Goal: Task Accomplishment & Management: Complete application form

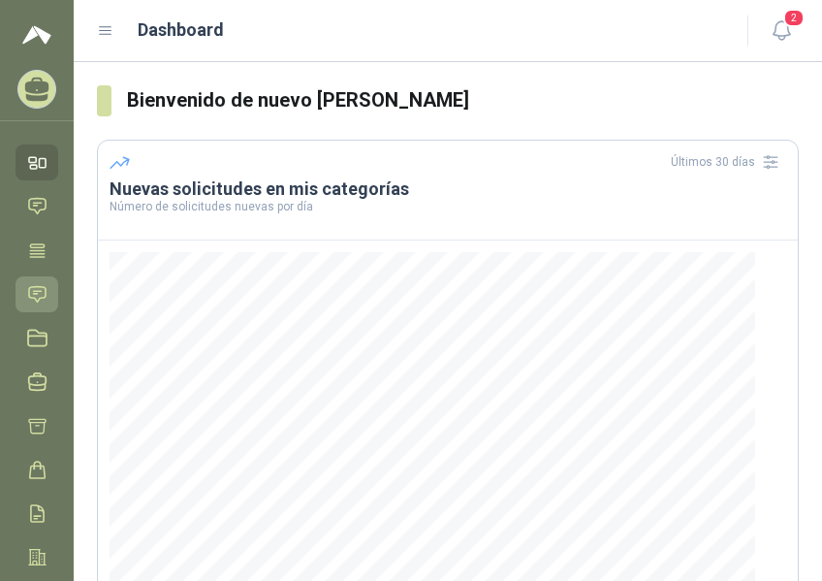
drag, startPoint x: 39, startPoint y: 295, endPoint x: 53, endPoint y: 295, distance: 14.5
click at [39, 295] on icon at bounding box center [37, 294] width 20 height 20
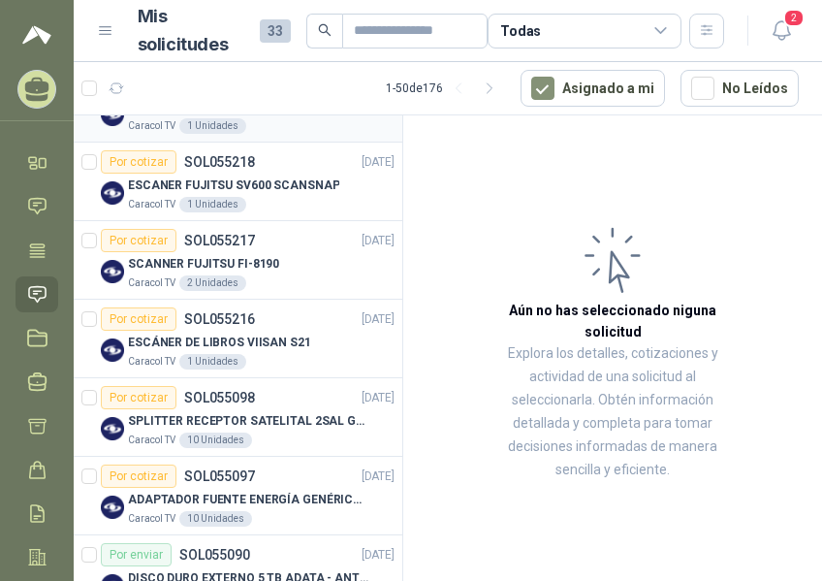
scroll to position [388, 0]
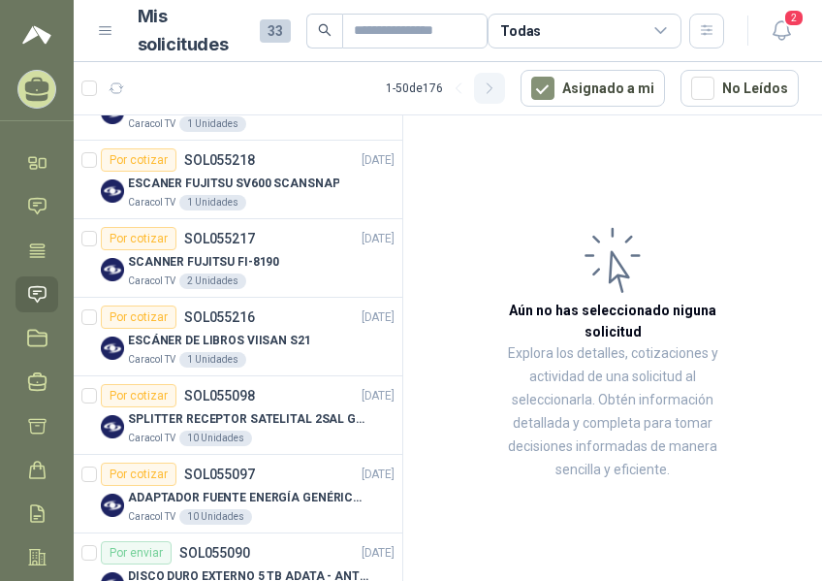
click at [491, 85] on icon "button" at bounding box center [490, 88] width 16 height 16
click at [451, 87] on icon "button" at bounding box center [459, 88] width 16 height 16
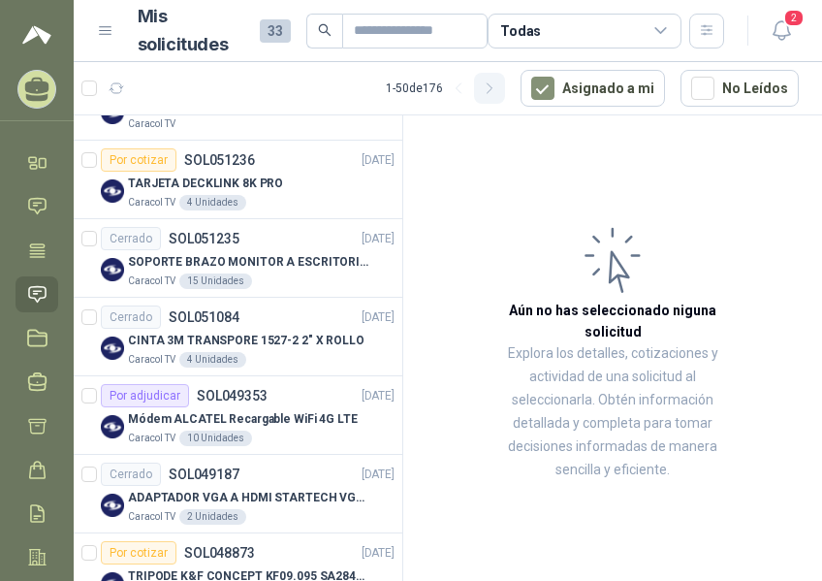
click at [491, 88] on icon "button" at bounding box center [490, 88] width 16 height 16
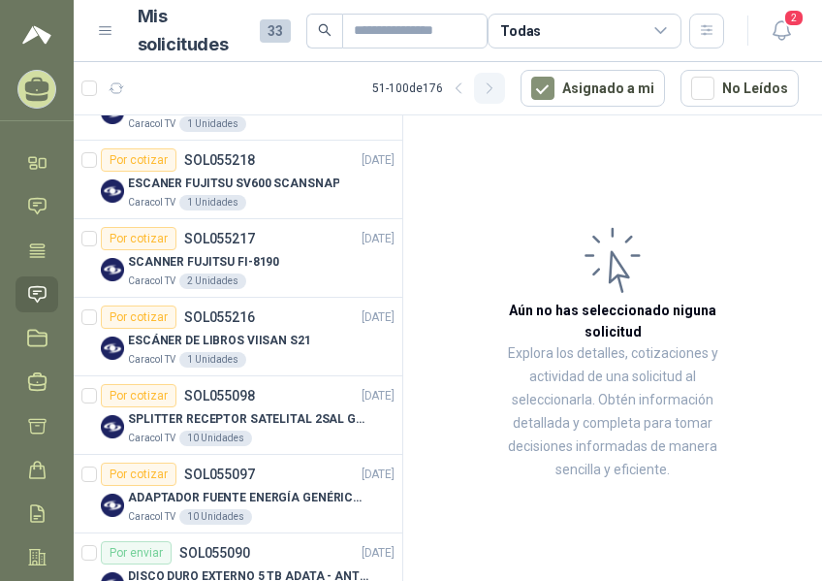
click at [491, 88] on icon "button" at bounding box center [490, 88] width 16 height 16
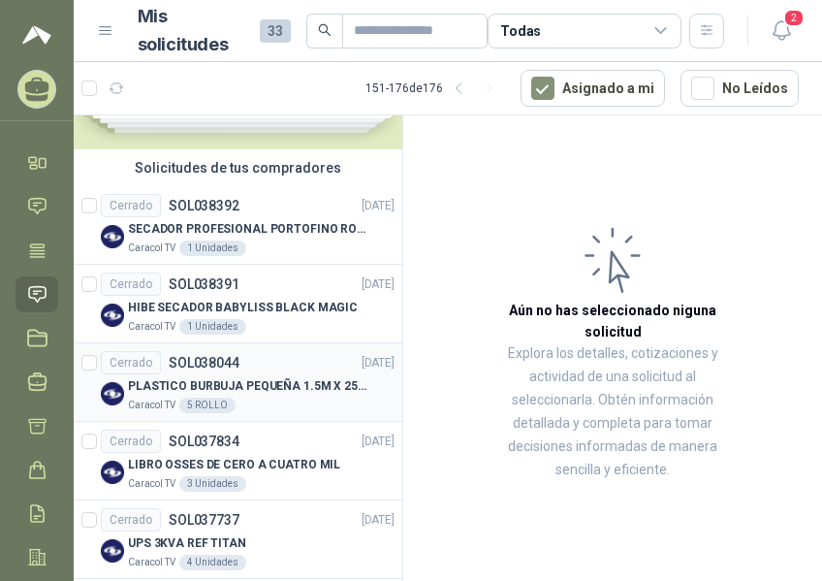
scroll to position [0, 2]
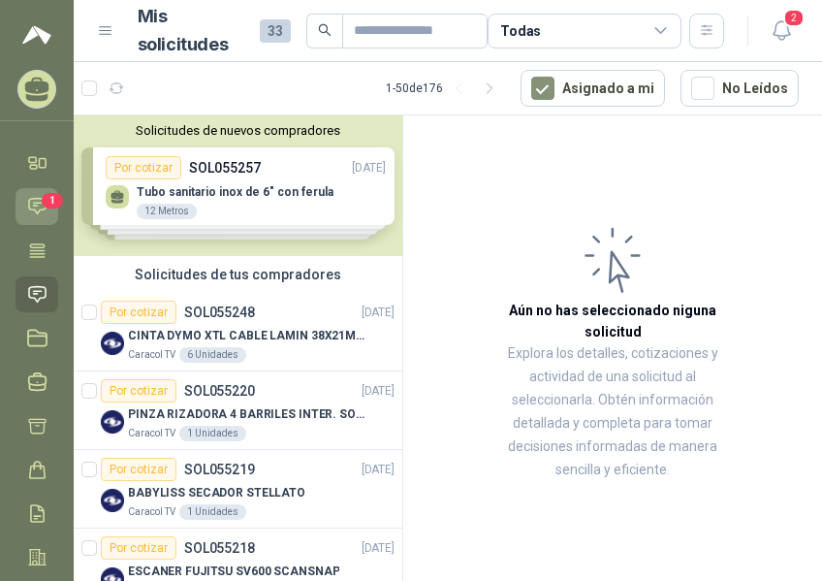
click at [43, 204] on span "1" at bounding box center [52, 201] width 21 height 16
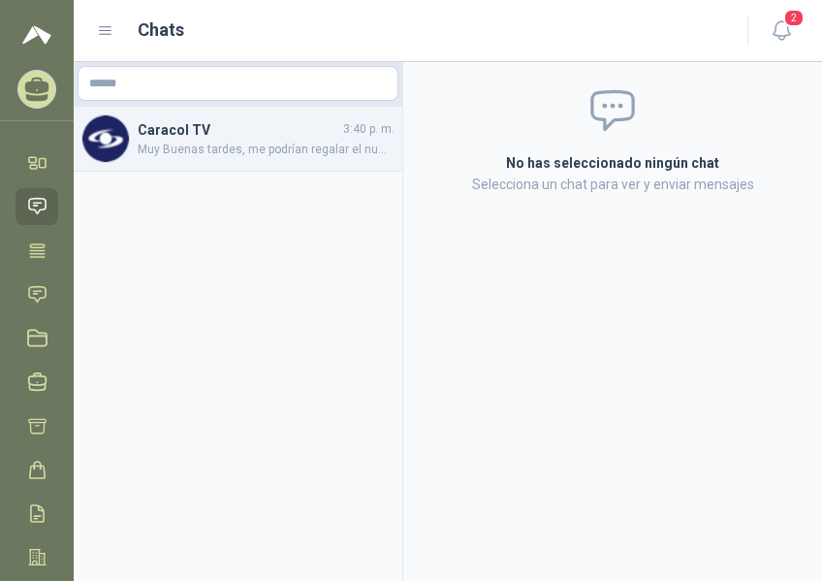
click at [252, 145] on span "Muy Buenas tardes, me podrían regalar el numero de referencia, para cotizar la …" at bounding box center [266, 150] width 257 height 18
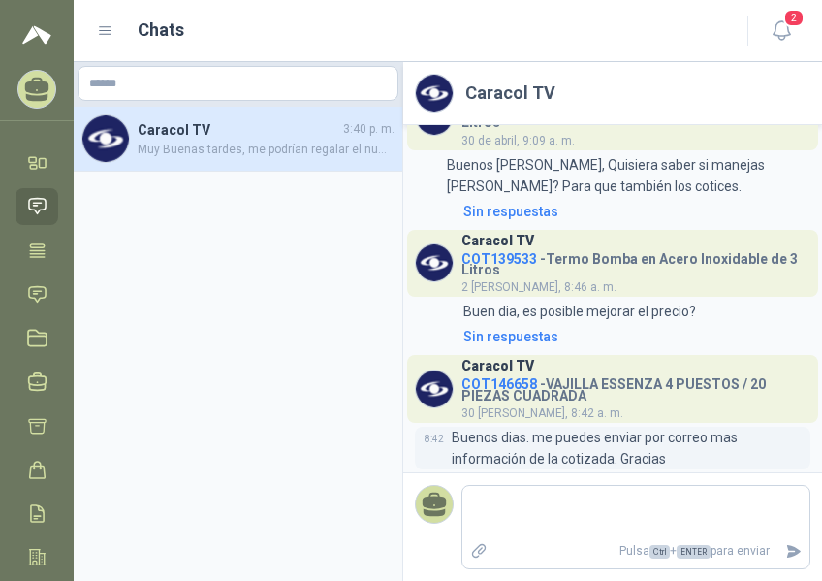
scroll to position [258, 0]
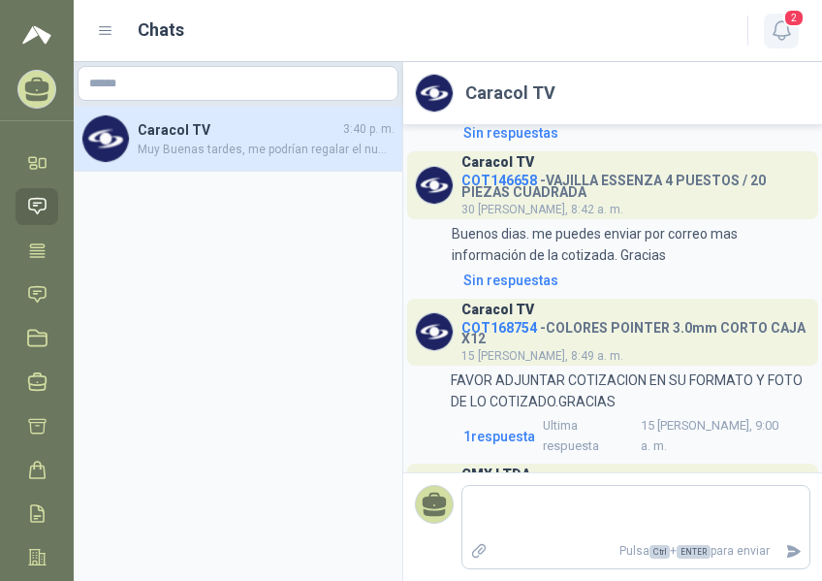
click at [770, 25] on icon "button" at bounding box center [782, 30] width 24 height 24
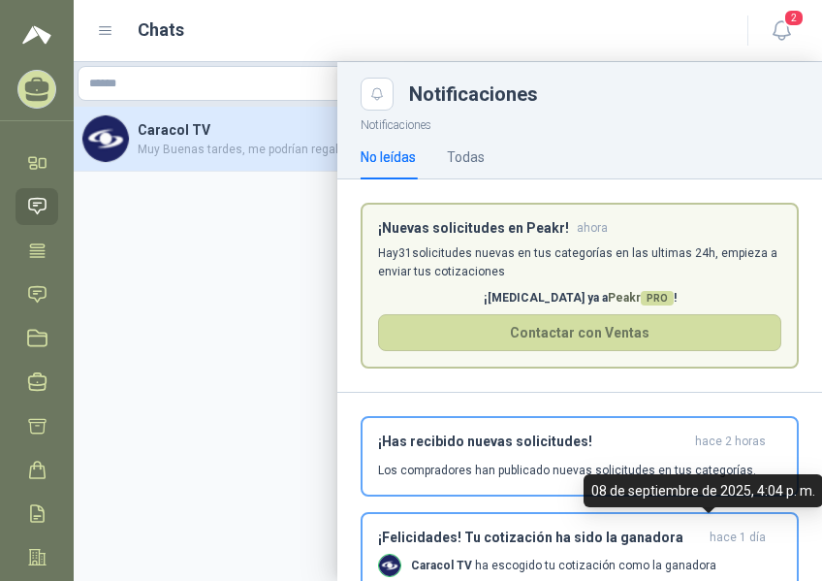
scroll to position [0, 0]
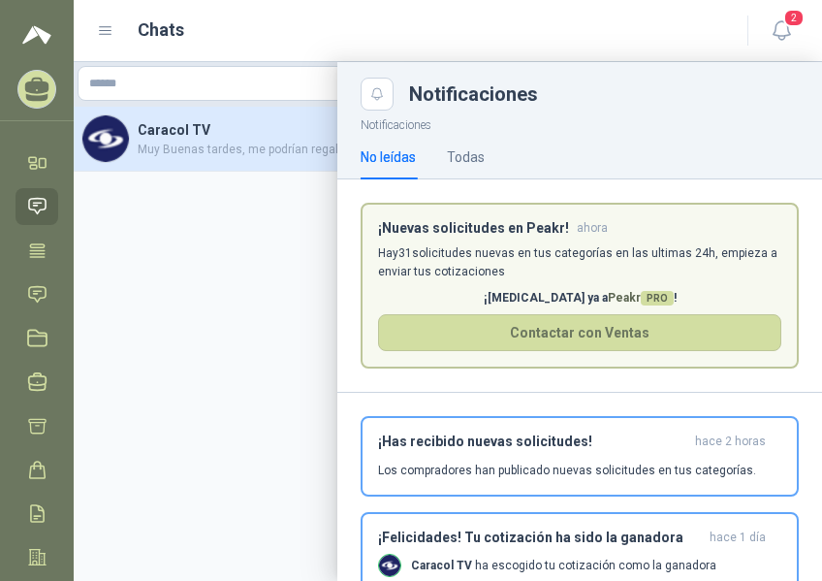
drag, startPoint x: 167, startPoint y: 314, endPoint x: 151, endPoint y: 307, distance: 16.9
click at [168, 314] on div at bounding box center [448, 321] width 749 height 519
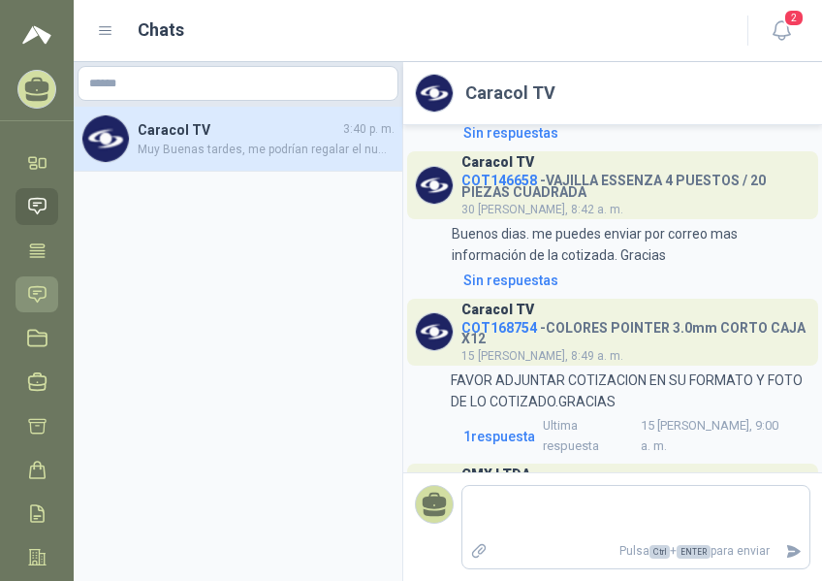
click at [39, 289] on icon at bounding box center [37, 294] width 20 height 20
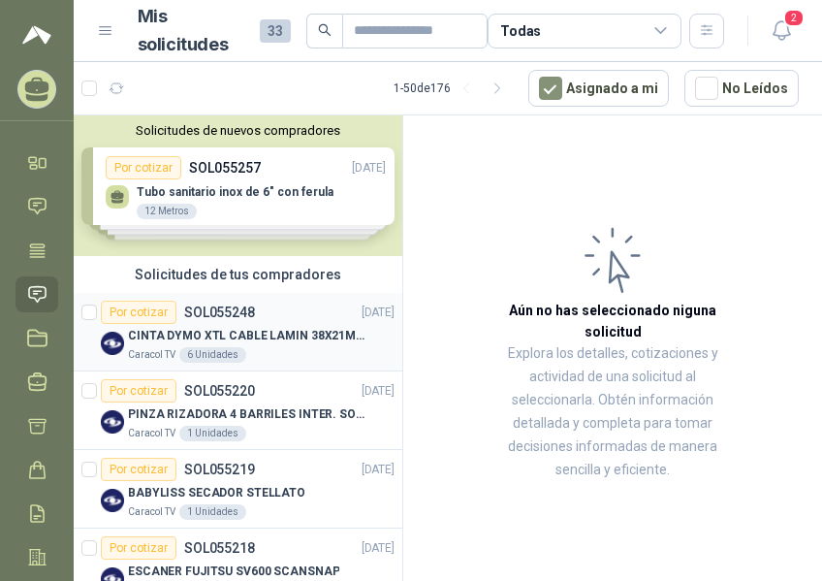
click at [299, 320] on div "Por cotizar SOL055248 09/09/25" at bounding box center [248, 312] width 294 height 23
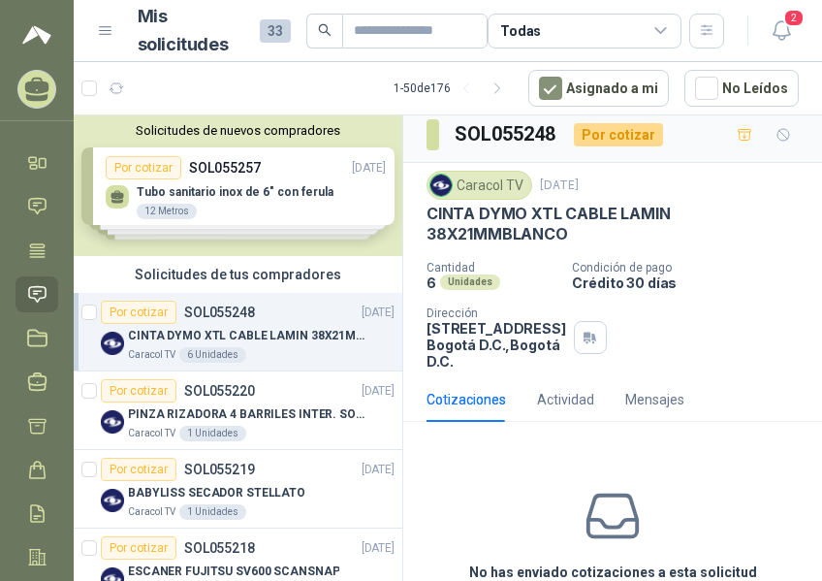
scroll to position [6, 0]
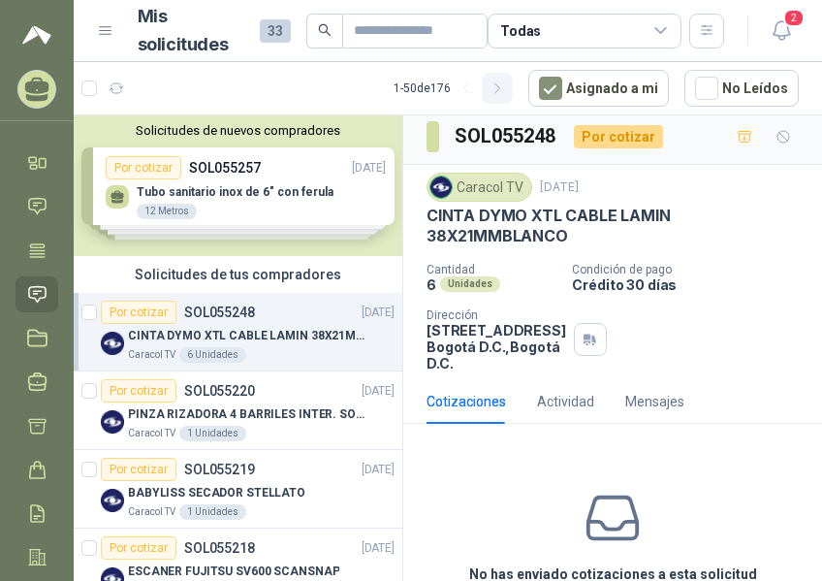
click at [491, 86] on icon "button" at bounding box center [498, 88] width 16 height 16
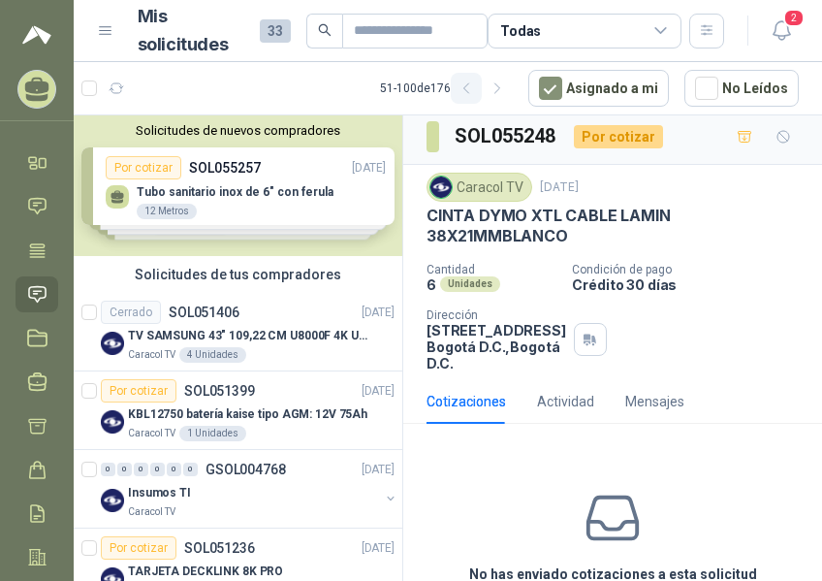
click at [459, 87] on icon "button" at bounding box center [467, 88] width 16 height 16
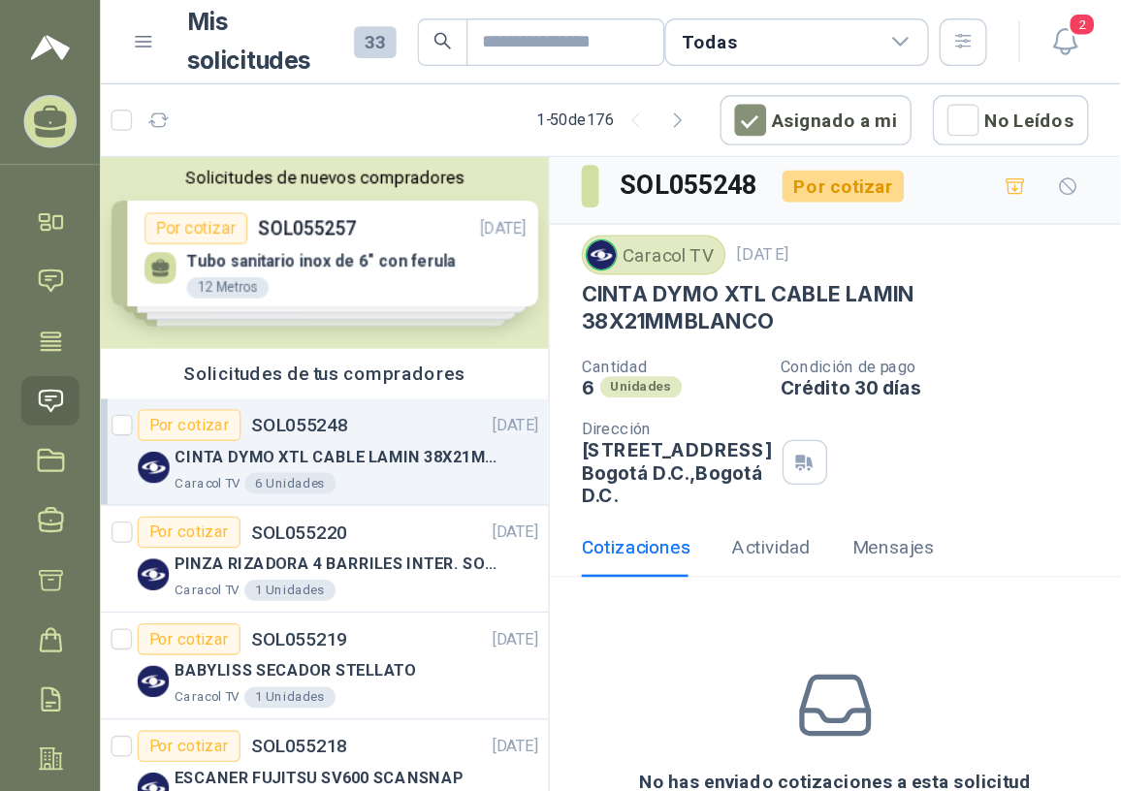
scroll to position [0, 0]
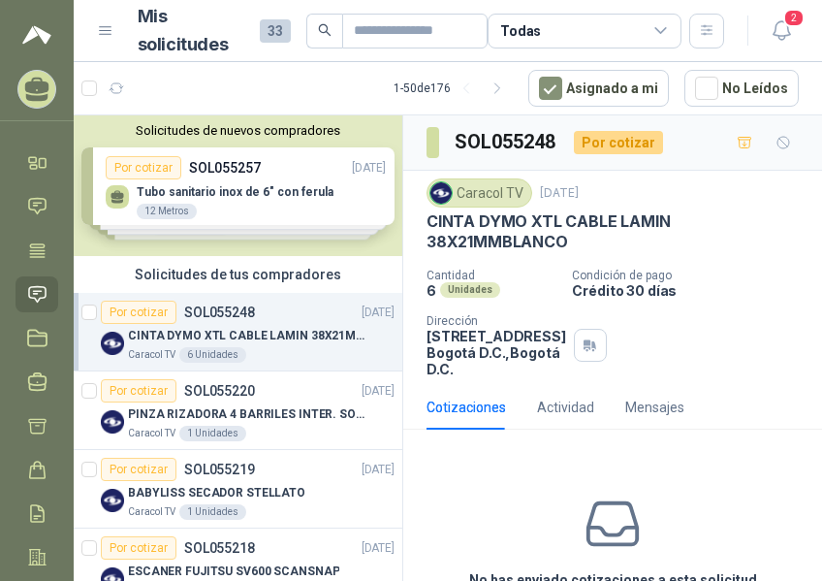
click at [749, 316] on div "Cantidad 6 Unidades Condición de pago Crédito 30 días Dirección CALLE 103 No.69…" at bounding box center [613, 323] width 372 height 109
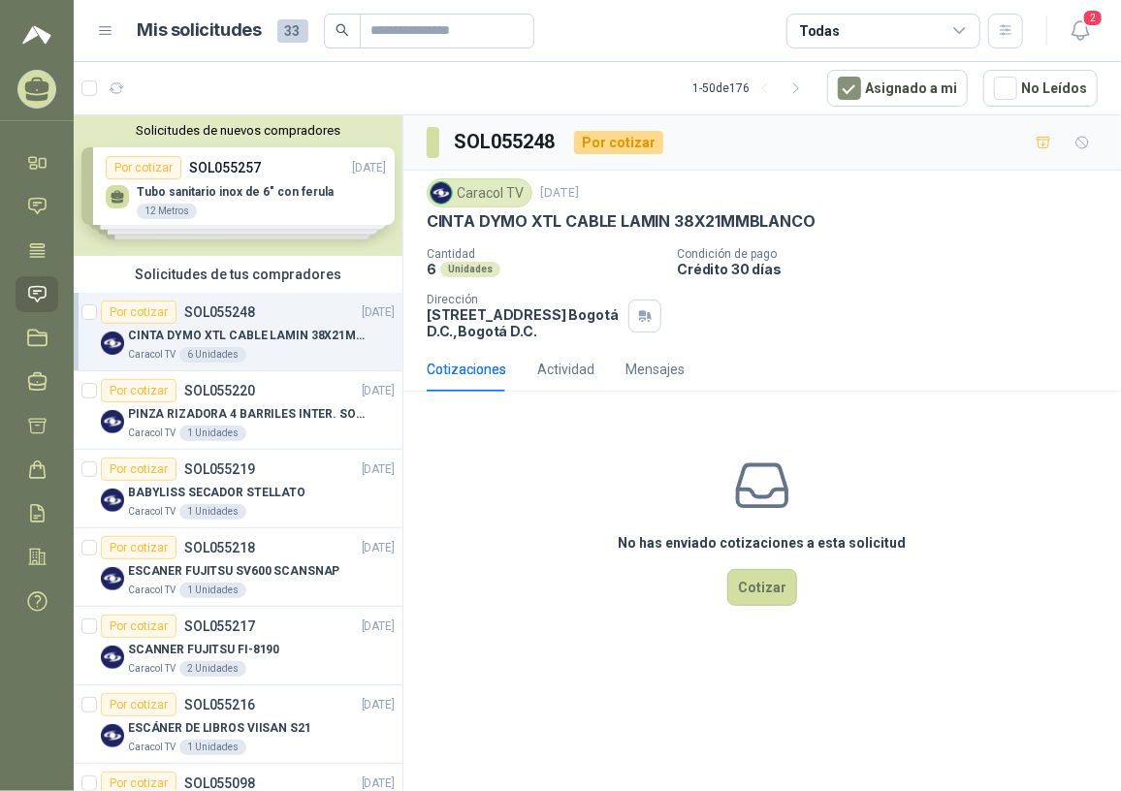
drag, startPoint x: 782, startPoint y: 0, endPoint x: 545, endPoint y: 497, distance: 550.8
click at [441, 464] on div "No has enviado cotizaciones a esta solicitud Cotizar" at bounding box center [762, 530] width 718 height 247
click at [769, 570] on button "Cotizar" at bounding box center [762, 587] width 70 height 37
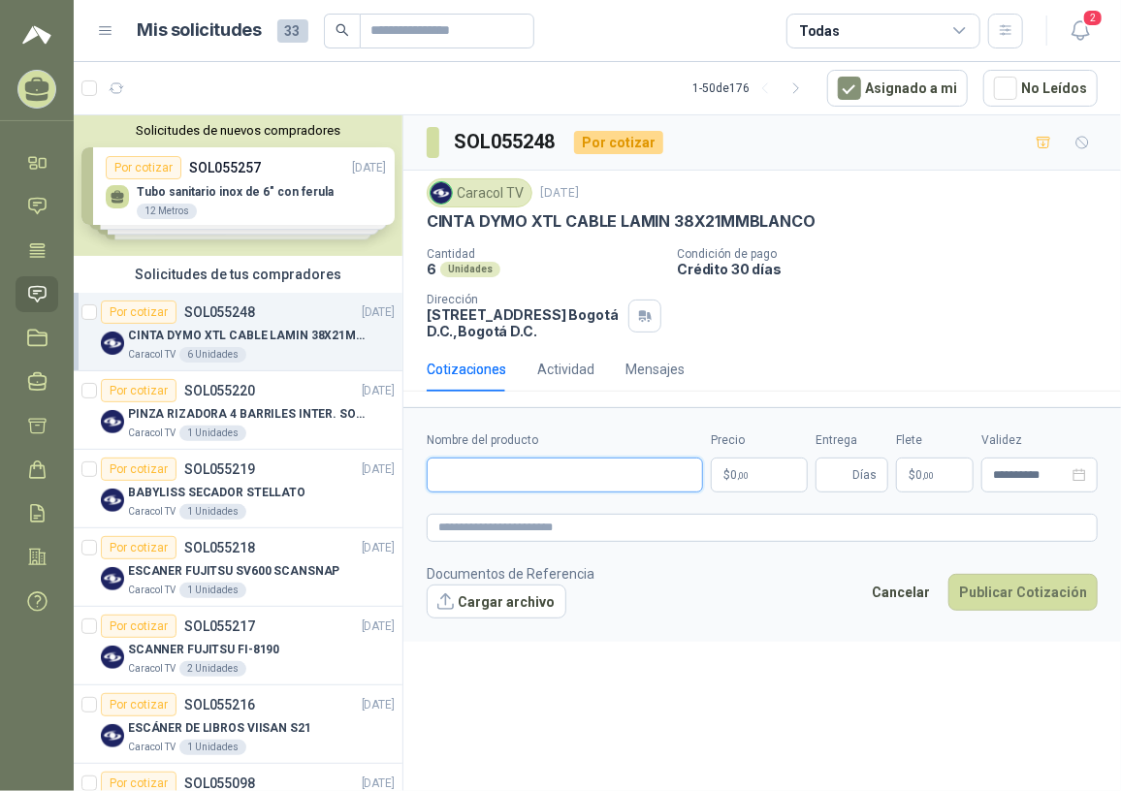
drag, startPoint x: 488, startPoint y: 479, endPoint x: 499, endPoint y: 475, distance: 12.3
click at [494, 484] on input "Nombre del producto" at bounding box center [565, 475] width 276 height 35
paste input "**********"
type input "**********"
click at [572, 549] on form "**********" at bounding box center [762, 524] width 718 height 235
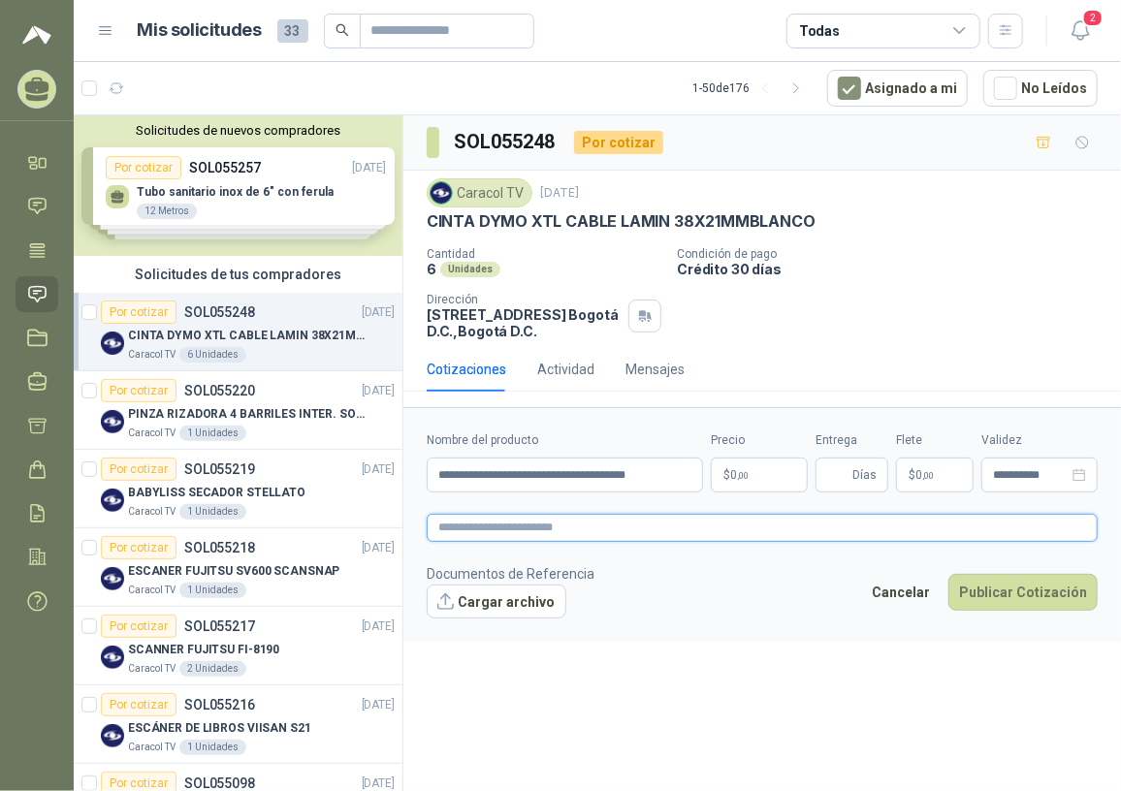
click at [543, 523] on textarea at bounding box center [762, 528] width 671 height 28
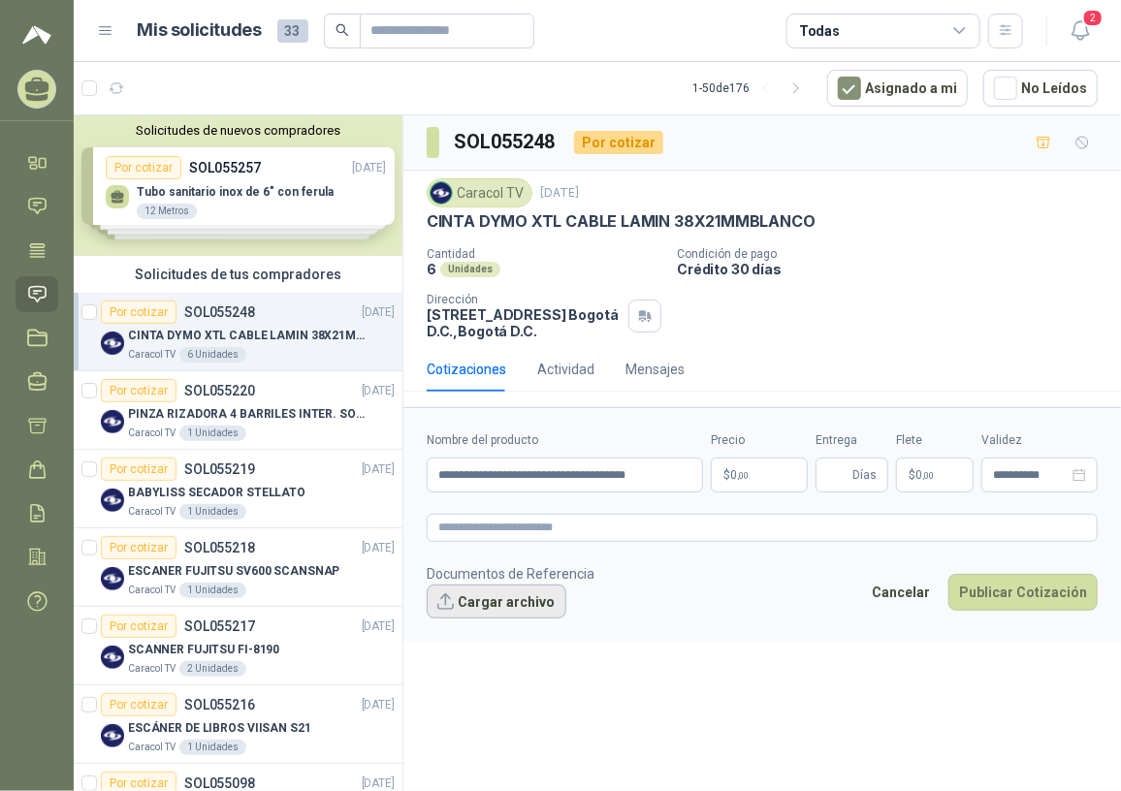
click at [477, 580] on button "Cargar archivo" at bounding box center [497, 602] width 140 height 35
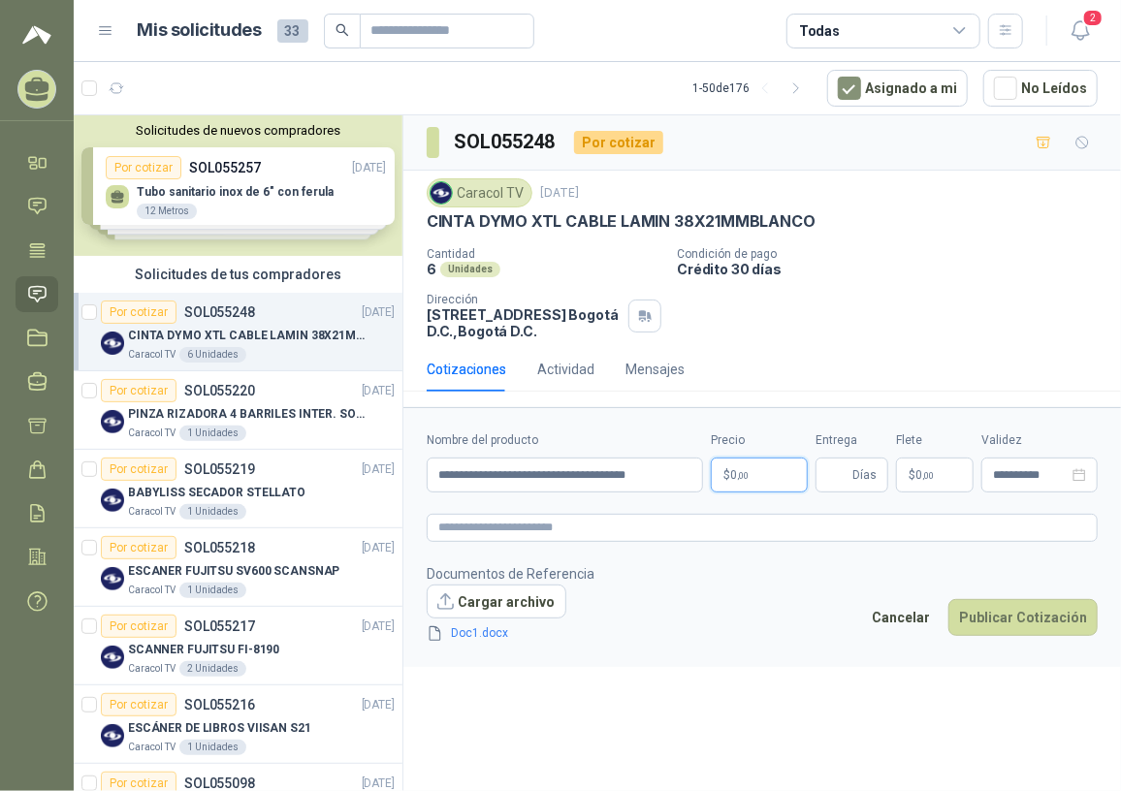
click at [799, 477] on p "$ 0 ,00" at bounding box center [759, 475] width 97 height 35
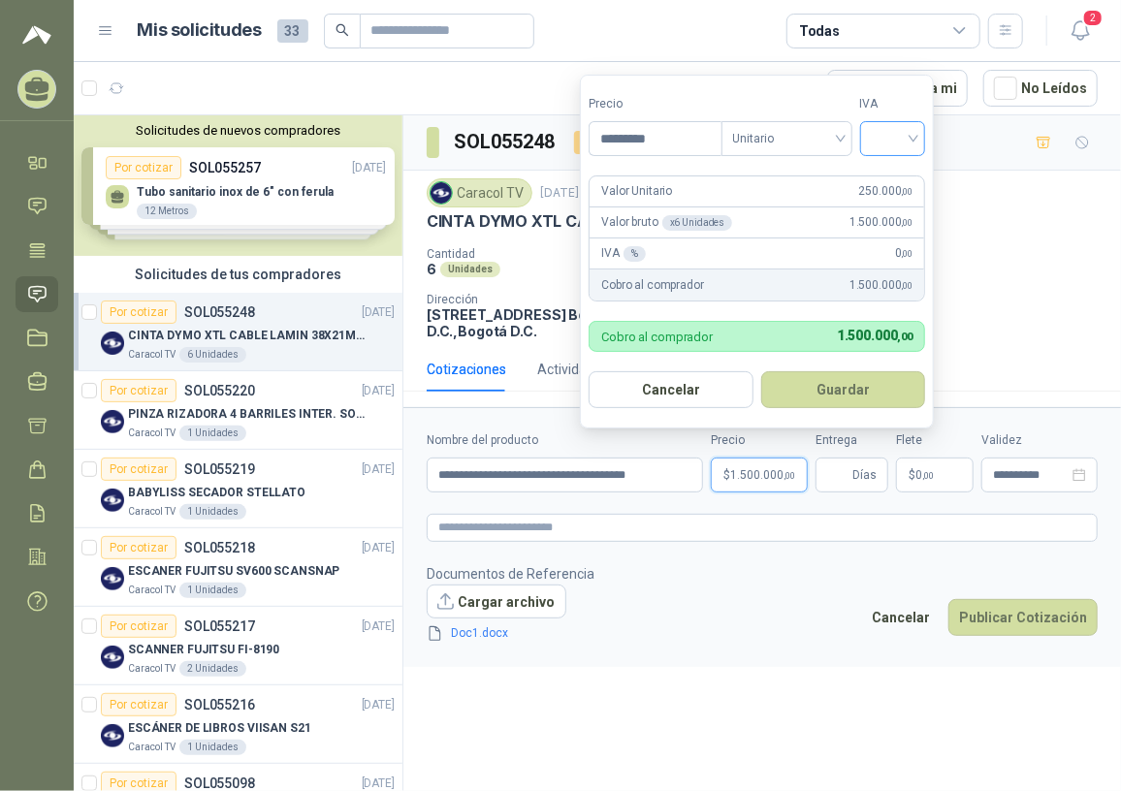
click at [821, 137] on div at bounding box center [893, 138] width 66 height 35
type input "*********"
click at [821, 176] on div "19%" at bounding box center [897, 179] width 36 height 21
click at [821, 398] on button "Guardar" at bounding box center [846, 389] width 167 height 37
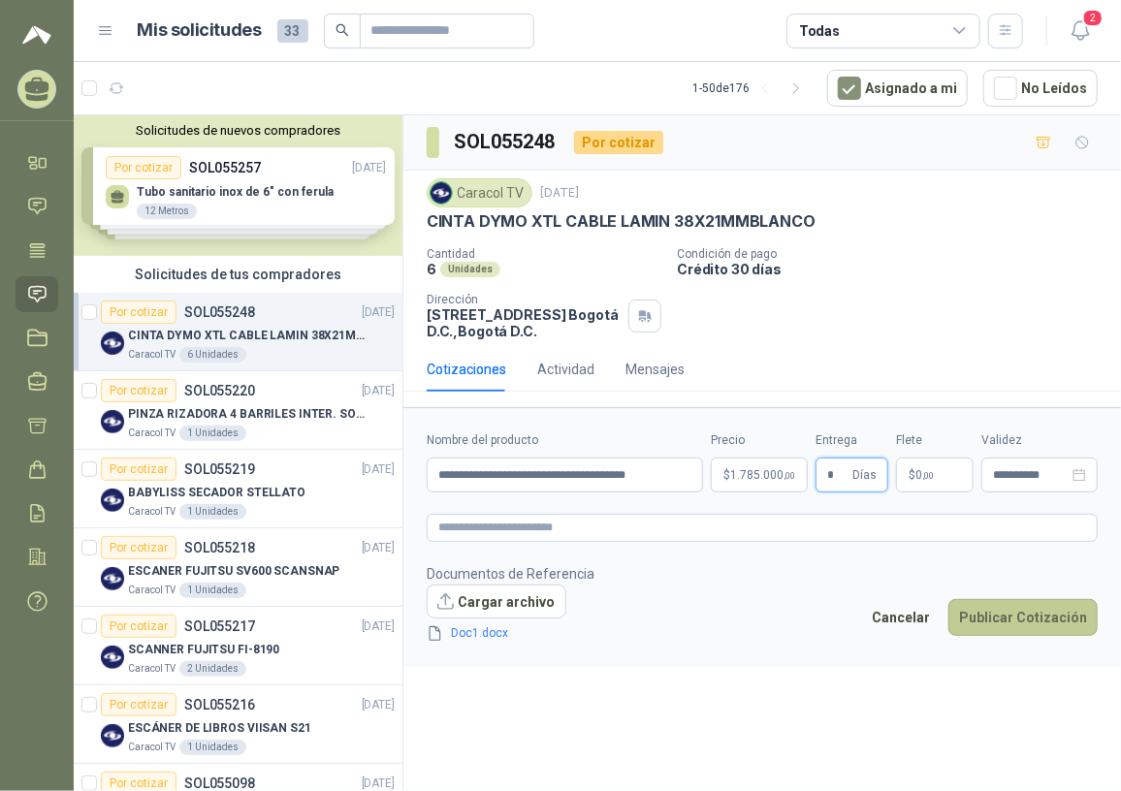
type input "*"
click at [821, 580] on button "Publicar Cotización" at bounding box center [1022, 617] width 149 height 37
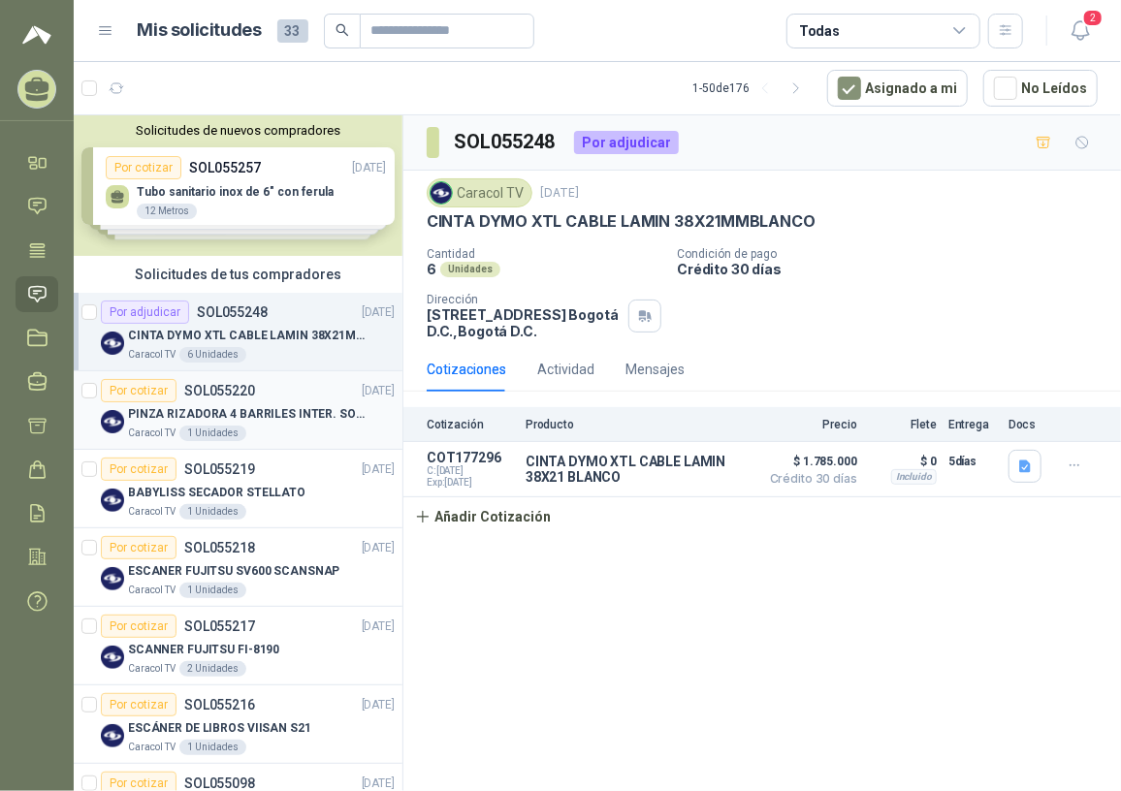
click at [234, 411] on p "PINZA RIZADORA 4 BARRILES INTER. SOL-GEL BABYLISS SECADOR STELLATO" at bounding box center [248, 414] width 241 height 18
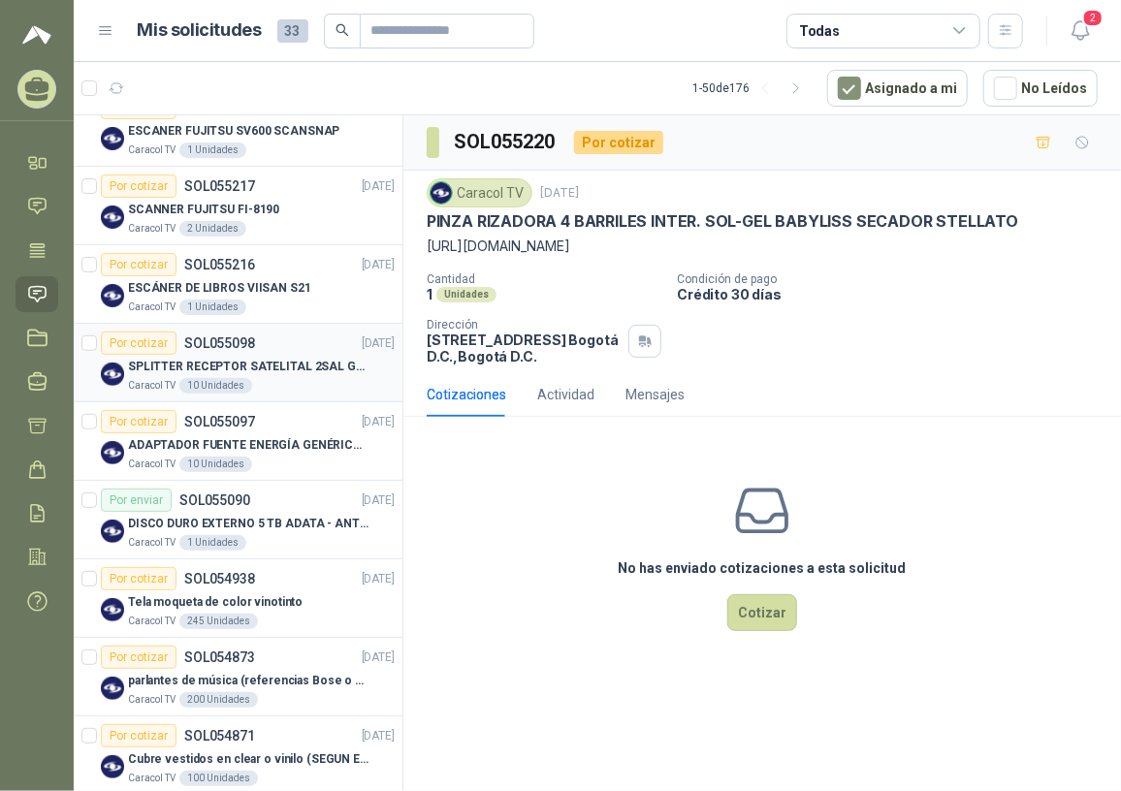
scroll to position [352, 0]
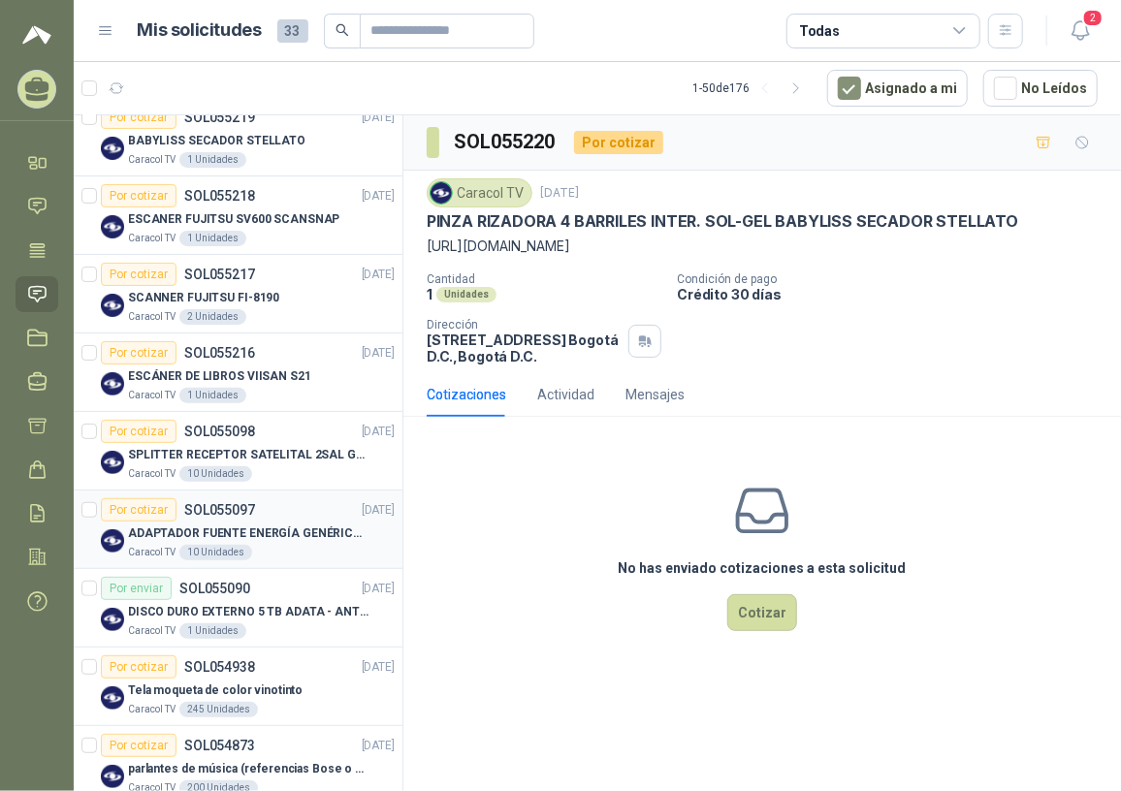
drag, startPoint x: 264, startPoint y: 459, endPoint x: 258, endPoint y: 498, distance: 40.2
click at [265, 459] on p "SPLITTER RECEPTOR SATELITAL 2SAL GT-SP21" at bounding box center [248, 455] width 241 height 18
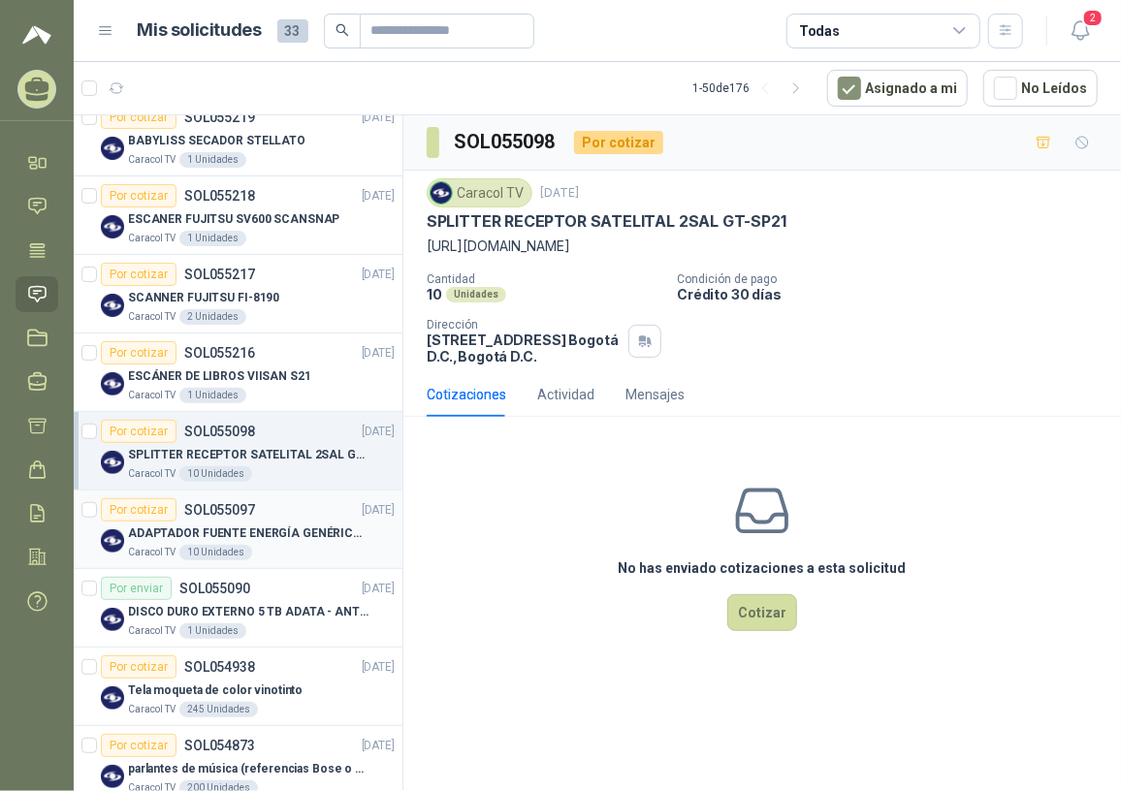
click at [243, 537] on p "ADAPTADOR FUENTE ENERGÍA GENÉRICO 24V 1A" at bounding box center [248, 534] width 241 height 18
click at [248, 446] on p "SPLITTER RECEPTOR SATELITAL 2SAL GT-SP21" at bounding box center [248, 455] width 241 height 18
drag, startPoint x: 423, startPoint y: 222, endPoint x: 798, endPoint y: 228, distance: 375.3
click at [798, 228] on div "Caracol TV 8 sept, 2025 SPLITTER RECEPTOR SATELITAL 2SAL GT-SP21 https://acorta…" at bounding box center [762, 272] width 718 height 202
copy p "SPLITTER RECEPTOR SATELITAL 2SAL GT-SP21"
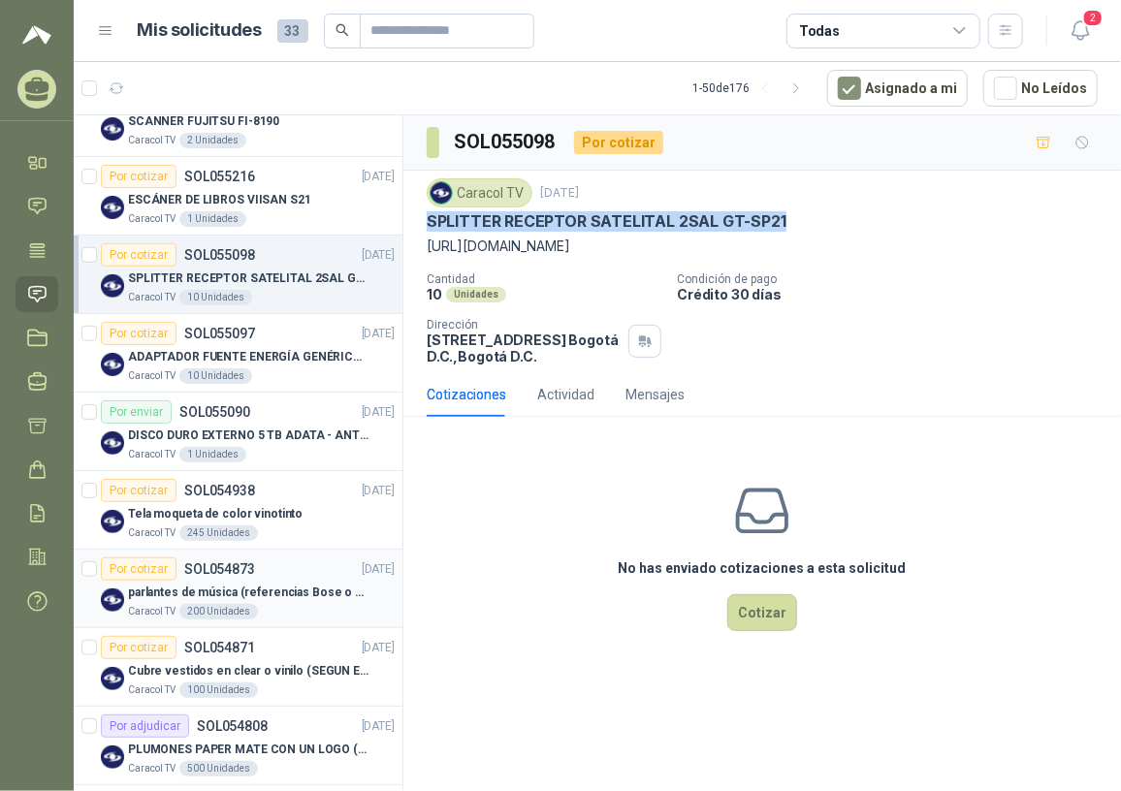
scroll to position [617, 0]
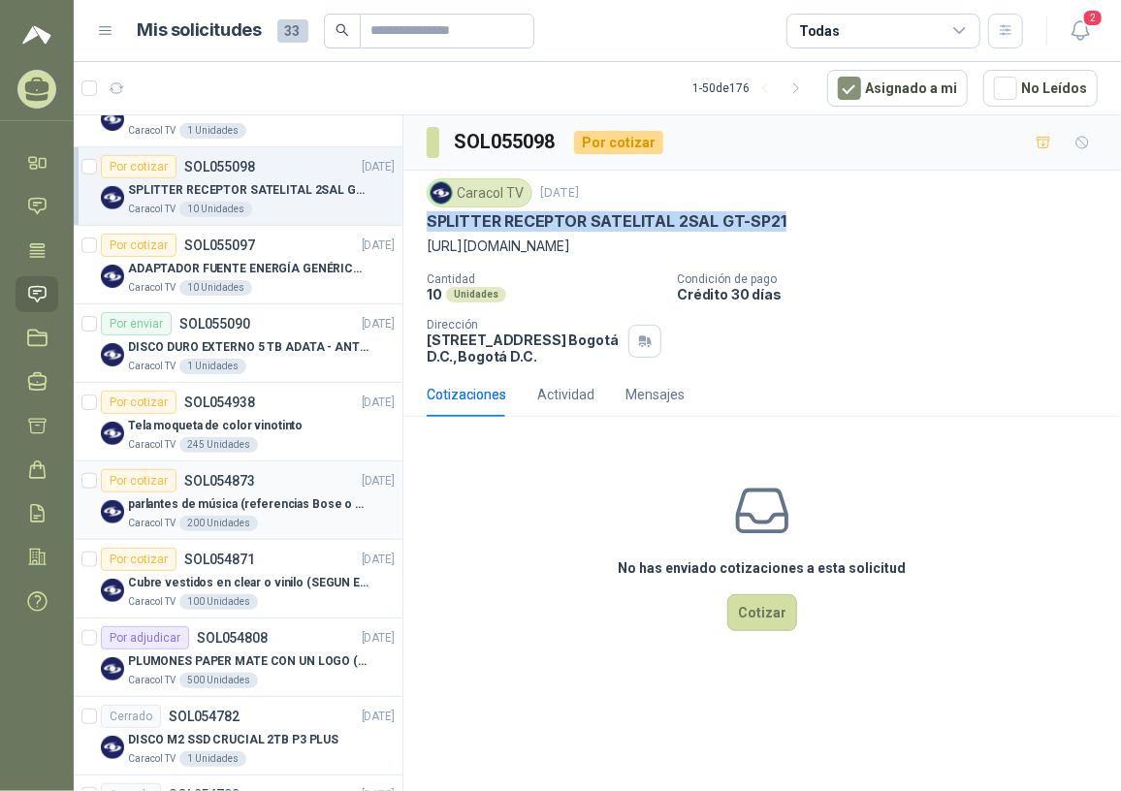
drag, startPoint x: 239, startPoint y: 494, endPoint x: 269, endPoint y: 497, distance: 30.3
click at [239, 495] on p "parlantes de música (referencias Bose o Alexa) CON MARCACION 1 LOGO (Mas datos …" at bounding box center [248, 504] width 241 height 18
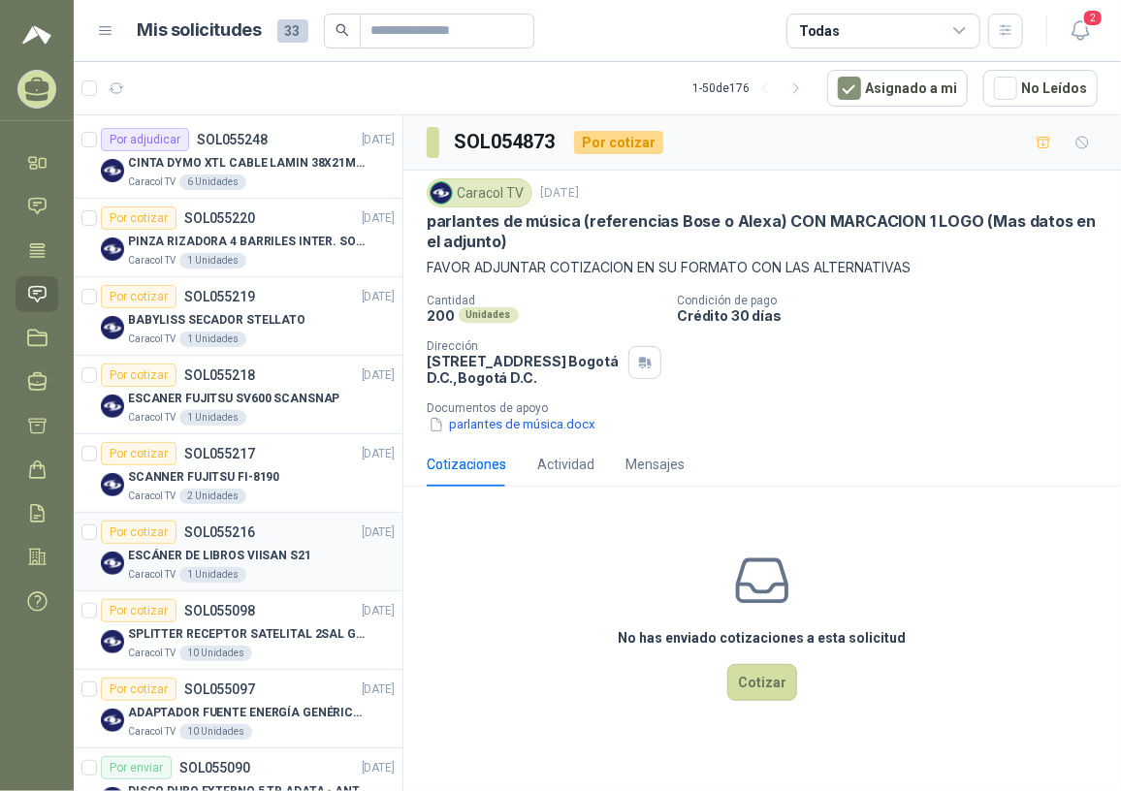
scroll to position [176, 0]
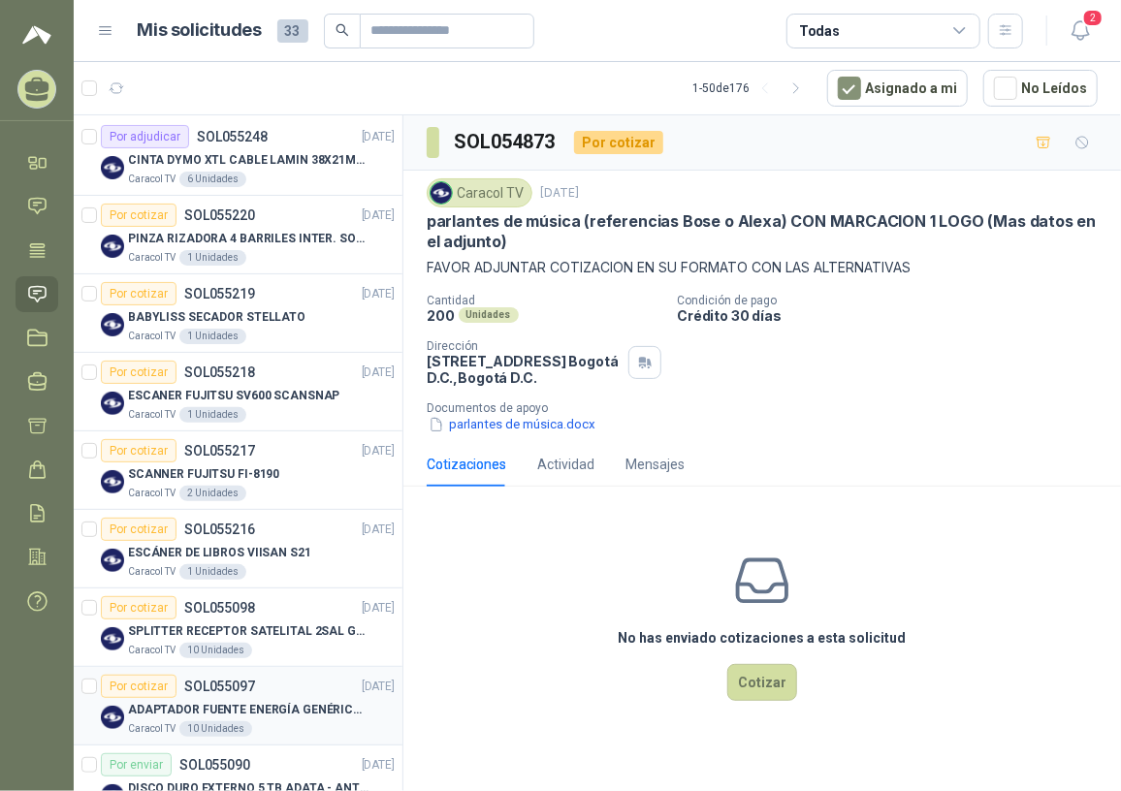
click at [299, 580] on div "Por cotizar SOL055097 08/09/25" at bounding box center [248, 686] width 294 height 23
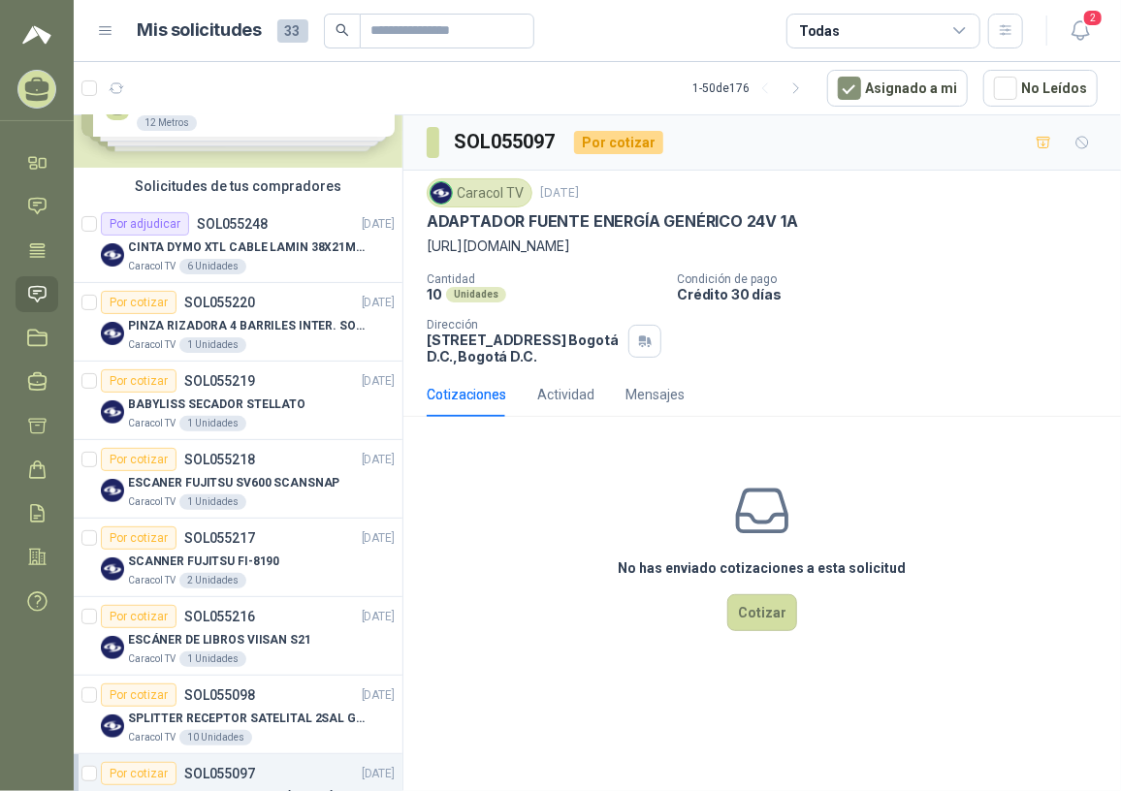
scroll to position [87, 0]
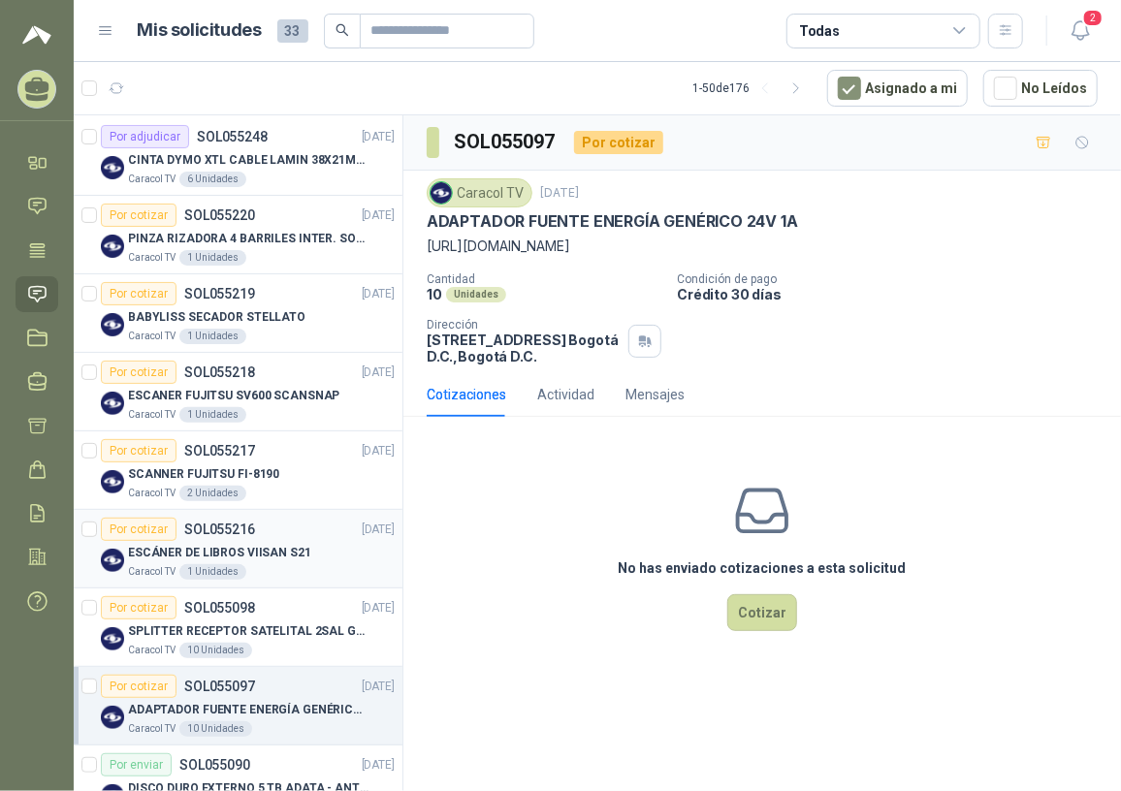
click at [247, 556] on p "ESCÁNER DE LIBROS VIISAN S21" at bounding box center [219, 553] width 183 height 18
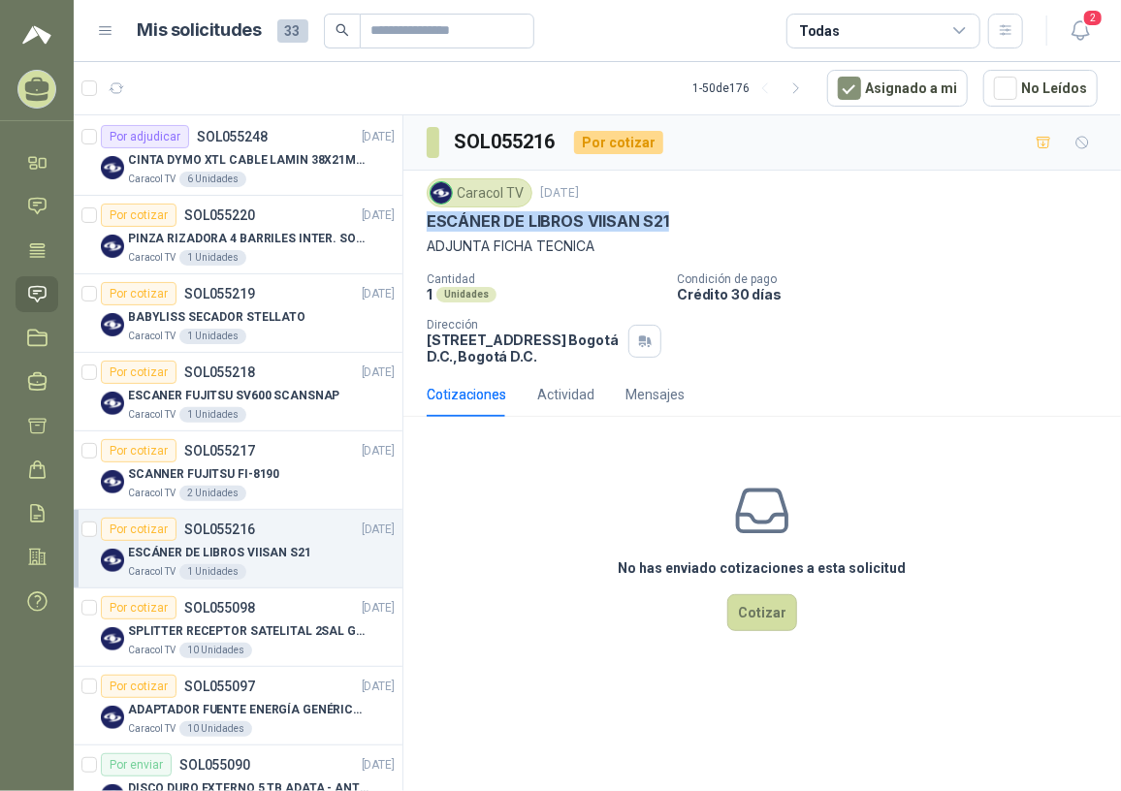
drag, startPoint x: 428, startPoint y: 214, endPoint x: 680, endPoint y: 215, distance: 252.1
click at [680, 215] on div "ESCÁNER DE LIBROS VIISAN S21" at bounding box center [762, 221] width 671 height 20
copy p "ESCÁNER DE LIBROS VIISAN S21"
click at [282, 394] on p "ESCANER FUJITSU SV600 SCANSNAP" at bounding box center [233, 396] width 211 height 18
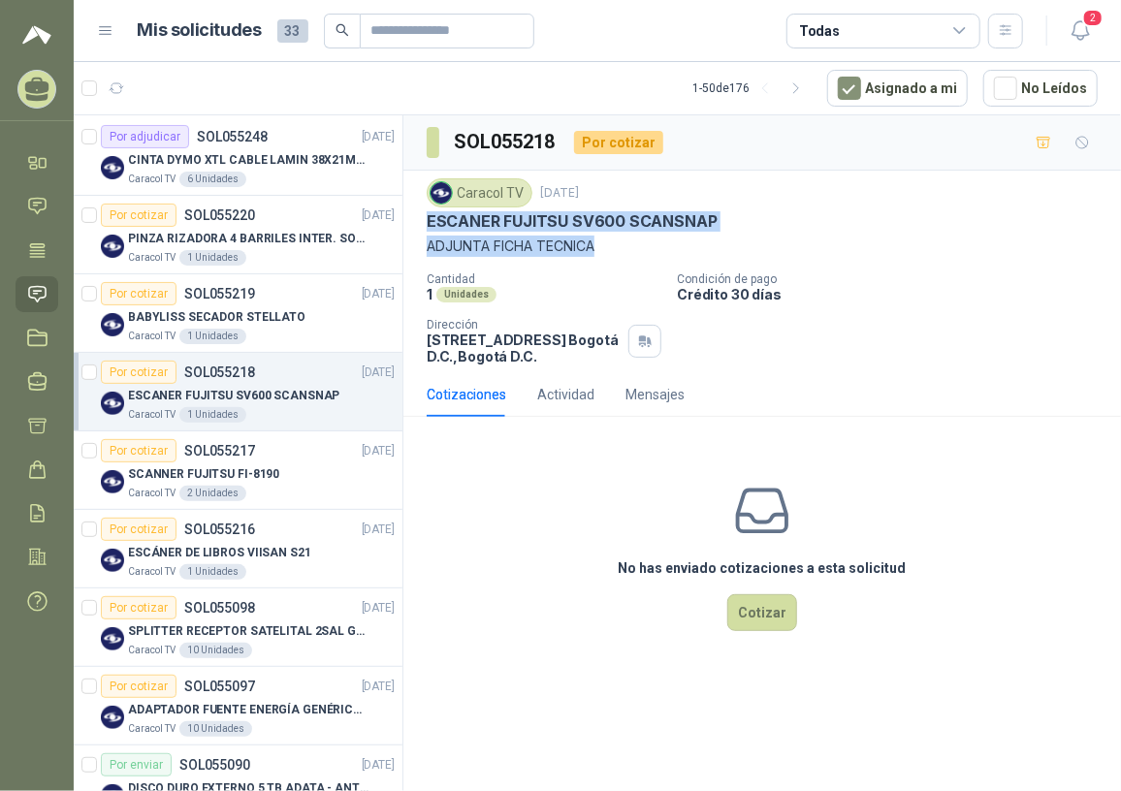
drag, startPoint x: 426, startPoint y: 220, endPoint x: 708, endPoint y: 236, distance: 282.6
click at [708, 236] on div "Caracol TV [DATE] ESCANER FUJITSU SV600 SCANSNAP ADJUNTA FICHA TECNICA" at bounding box center [762, 217] width 671 height 79
drag, startPoint x: 708, startPoint y: 236, endPoint x: 634, endPoint y: 224, distance: 74.6
click at [641, 221] on p "ESCANER FUJITSU SV600 SCANSNAP" at bounding box center [572, 221] width 291 height 20
click at [436, 218] on p "ESCANER FUJITSU SV600 SCANSNAP" at bounding box center [572, 221] width 291 height 20
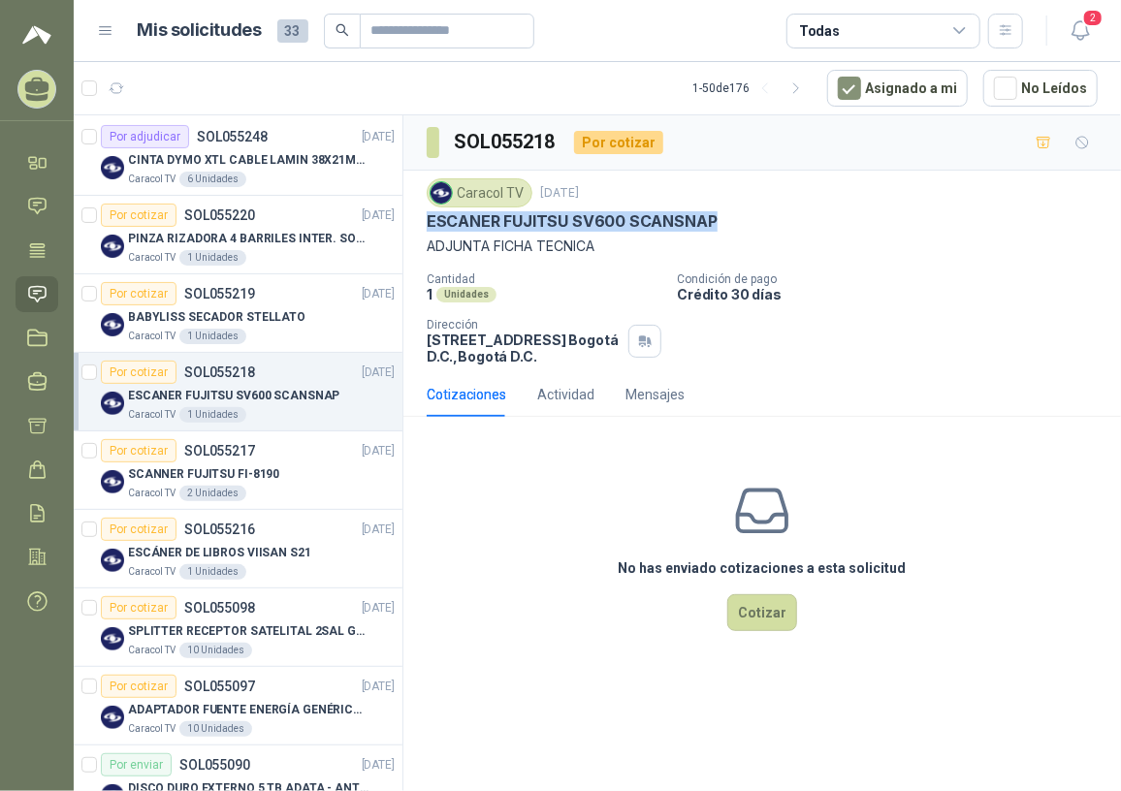
drag, startPoint x: 431, startPoint y: 215, endPoint x: 710, endPoint y: 219, distance: 279.3
click at [710, 219] on p "ESCANER FUJITSU SV600 SCANSNAP" at bounding box center [572, 221] width 291 height 20
copy p "ESCANER FUJITSU SV600 SCANSNAP"
